Goal: Task Accomplishment & Management: Manage account settings

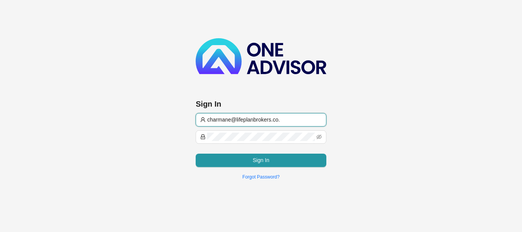
type input "[EMAIL_ADDRESS][DOMAIN_NAME]"
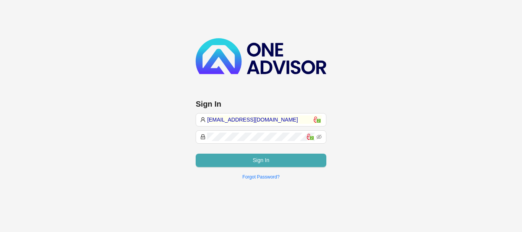
click at [268, 162] on span "Sign In" at bounding box center [261, 160] width 17 height 8
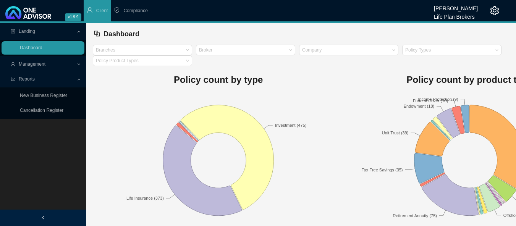
click at [37, 64] on span "Management" at bounding box center [32, 64] width 27 height 5
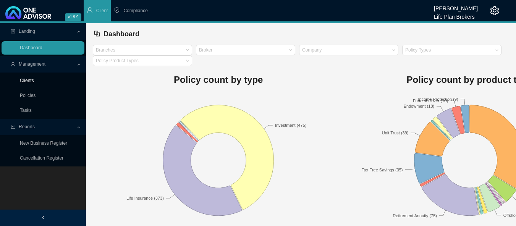
click at [34, 79] on link "Clients" at bounding box center [27, 80] width 14 height 5
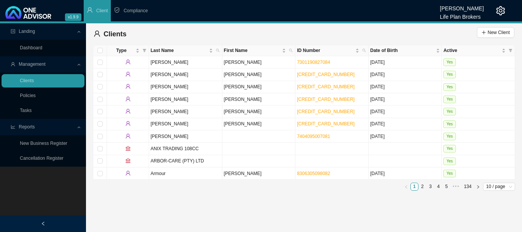
drag, startPoint x: 219, startPoint y: 50, endPoint x: 218, endPoint y: 57, distance: 6.2
click at [219, 51] on icon "search" at bounding box center [218, 51] width 4 height 4
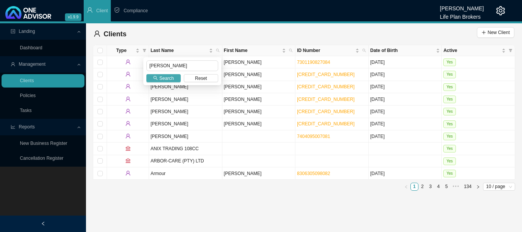
type input "[PERSON_NAME]"
click at [164, 78] on span "Search" at bounding box center [166, 79] width 15 height 8
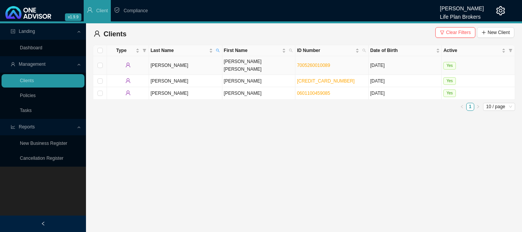
click at [494, 61] on td "Yes" at bounding box center [478, 65] width 73 height 19
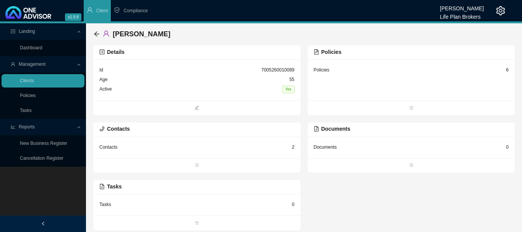
click at [368, 82] on div "Policies 6" at bounding box center [411, 79] width 207 height 41
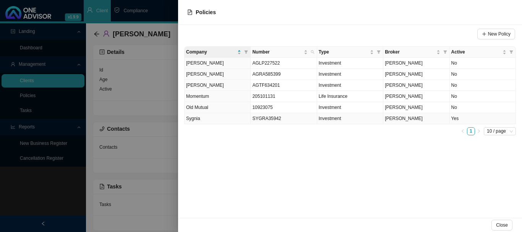
click at [494, 118] on td "Yes" at bounding box center [483, 118] width 66 height 11
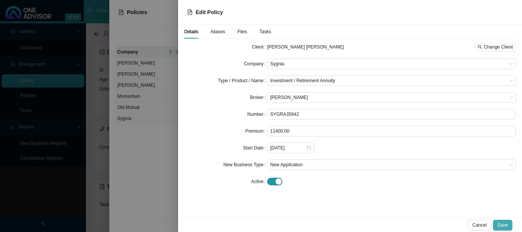
drag, startPoint x: 504, startPoint y: 227, endPoint x: 512, endPoint y: 226, distance: 7.7
click at [505, 227] on span "Save" at bounding box center [502, 225] width 10 height 8
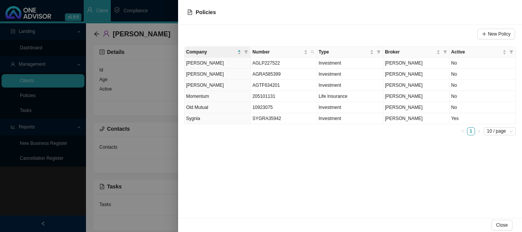
click at [44, 81] on div at bounding box center [261, 116] width 522 height 232
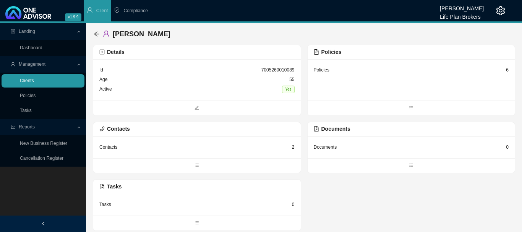
drag, startPoint x: 32, startPoint y: 83, endPoint x: 37, endPoint y: 82, distance: 4.8
click at [32, 83] on link "Clients" at bounding box center [27, 80] width 14 height 5
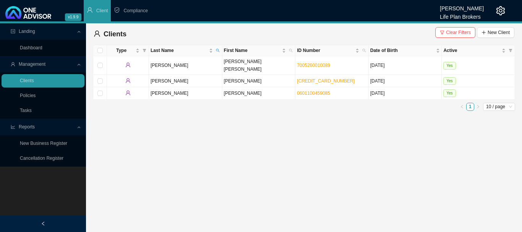
drag, startPoint x: 218, startPoint y: 50, endPoint x: 224, endPoint y: 58, distance: 10.1
click at [217, 50] on icon "search" at bounding box center [218, 51] width 4 height 4
type input "[PERSON_NAME]"
click at [159, 79] on button "Search" at bounding box center [163, 78] width 34 height 8
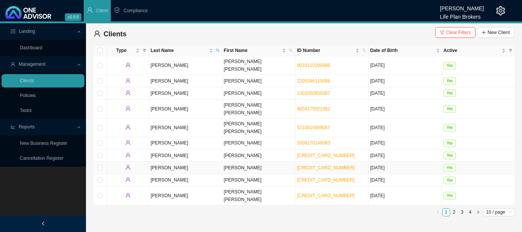
click at [471, 162] on td "Yes" at bounding box center [478, 168] width 73 height 12
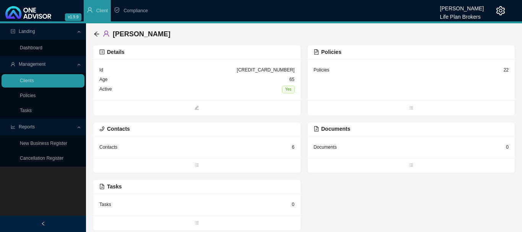
click at [339, 91] on div "Policies 22" at bounding box center [411, 79] width 207 height 41
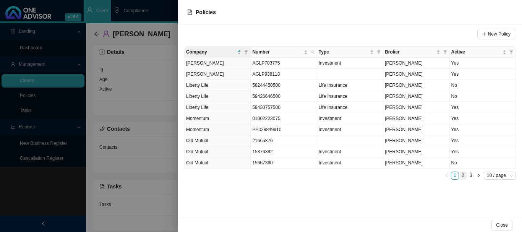
click at [463, 177] on link "2" at bounding box center [462, 175] width 7 height 7
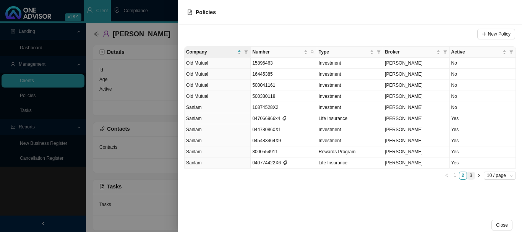
click at [470, 176] on link "3" at bounding box center [470, 175] width 7 height 7
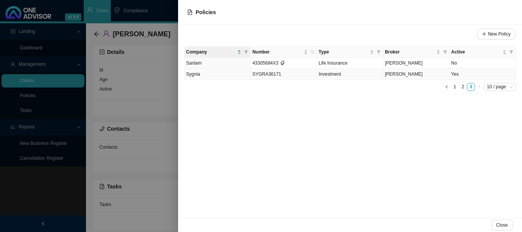
click at [475, 73] on td "Yes" at bounding box center [483, 74] width 66 height 11
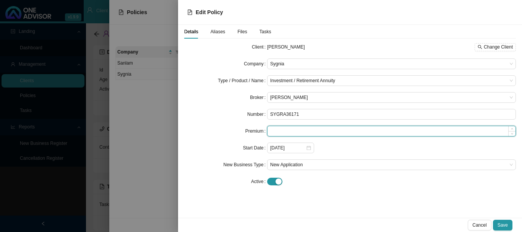
click at [305, 131] on input at bounding box center [391, 131] width 248 height 10
type input "474609.13"
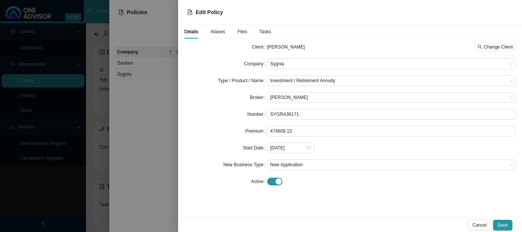
drag, startPoint x: 502, startPoint y: 227, endPoint x: 504, endPoint y: 212, distance: 14.3
click at [498, 222] on button "Save" at bounding box center [502, 225] width 19 height 11
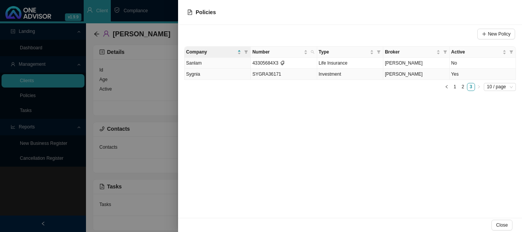
click at [496, 72] on td "Yes" at bounding box center [483, 74] width 66 height 11
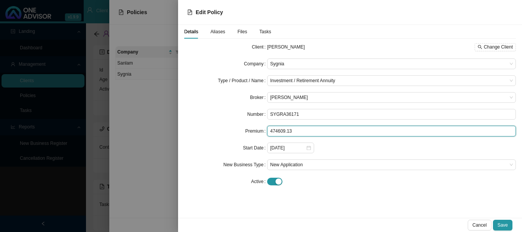
drag, startPoint x: 305, startPoint y: 134, endPoint x: 218, endPoint y: 140, distance: 87.3
click at [218, 140] on form "Client [PERSON_NAME] Change Client Company Sygnia Type / Product / Name Investm…" at bounding box center [350, 114] width 332 height 145
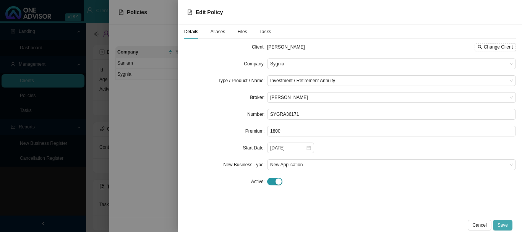
type input "1800.00"
drag, startPoint x: 504, startPoint y: 224, endPoint x: 480, endPoint y: 231, distance: 24.9
click at [505, 224] on span "Save" at bounding box center [502, 225] width 10 height 8
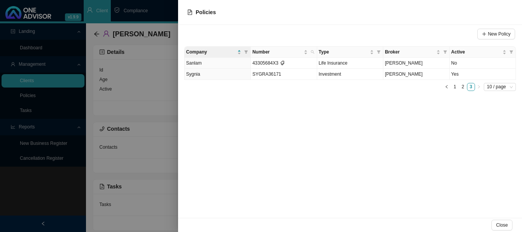
click at [172, 8] on div at bounding box center [261, 116] width 522 height 232
